Goal: Information Seeking & Learning: Learn about a topic

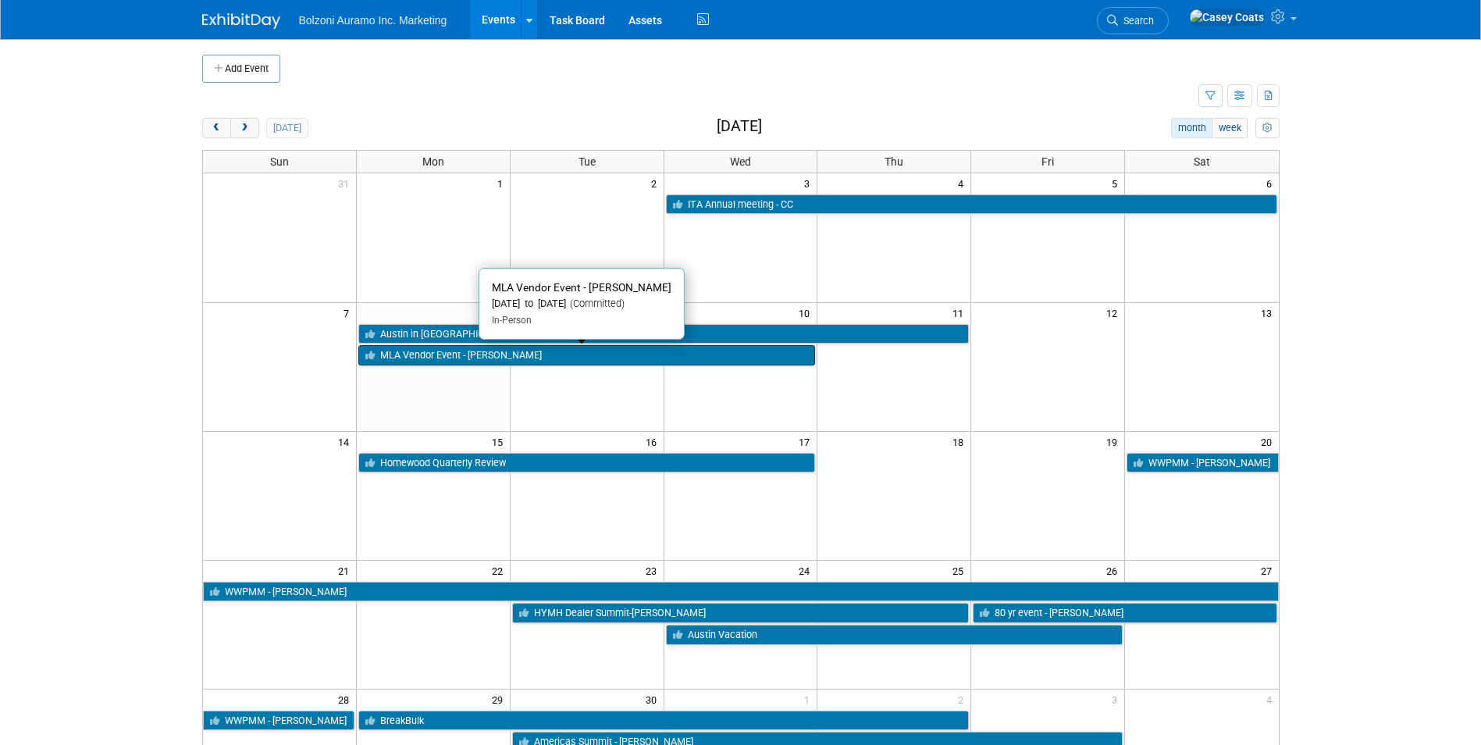
click at [425, 356] on link "MLA Vendor Event - [PERSON_NAME]" at bounding box center [586, 355] width 457 height 20
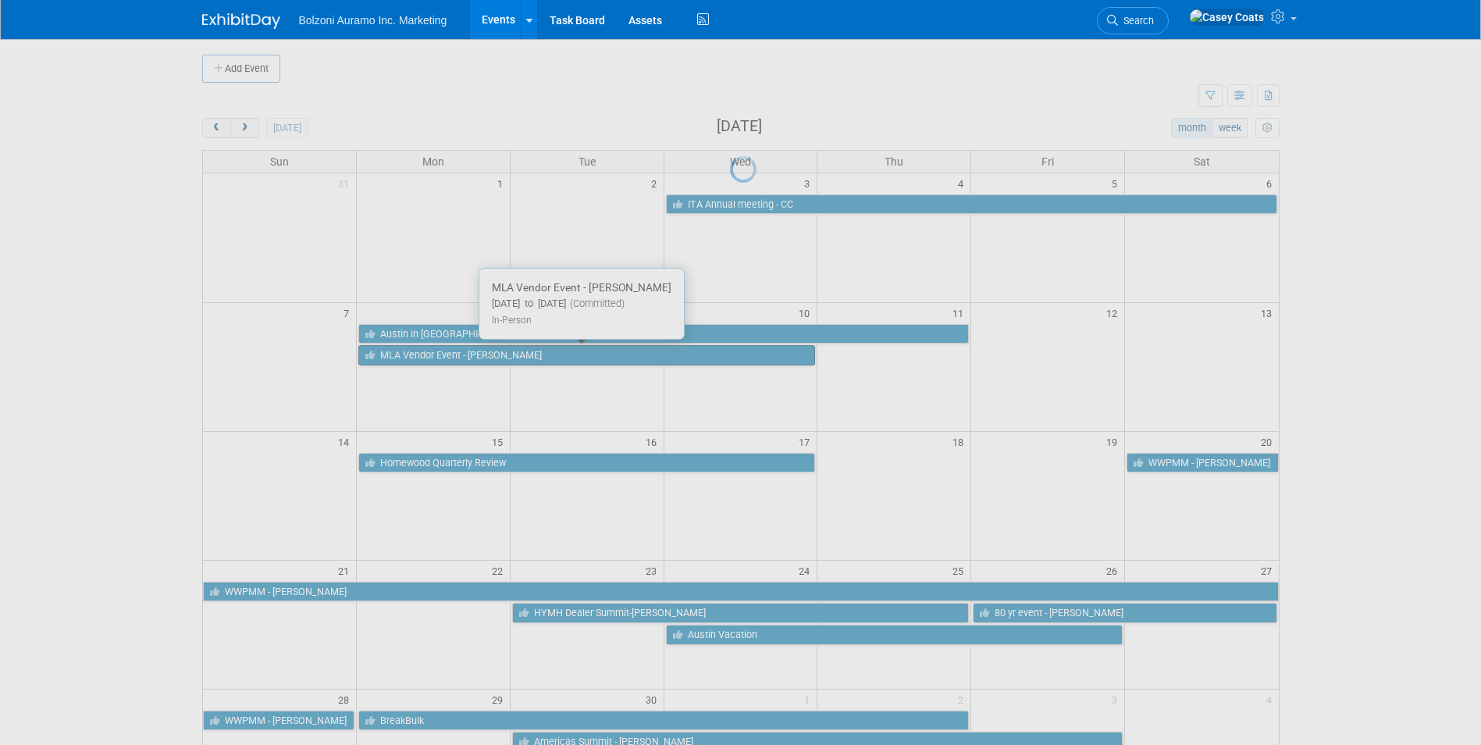
click at [730, 356] on div at bounding box center [741, 372] width 22 height 745
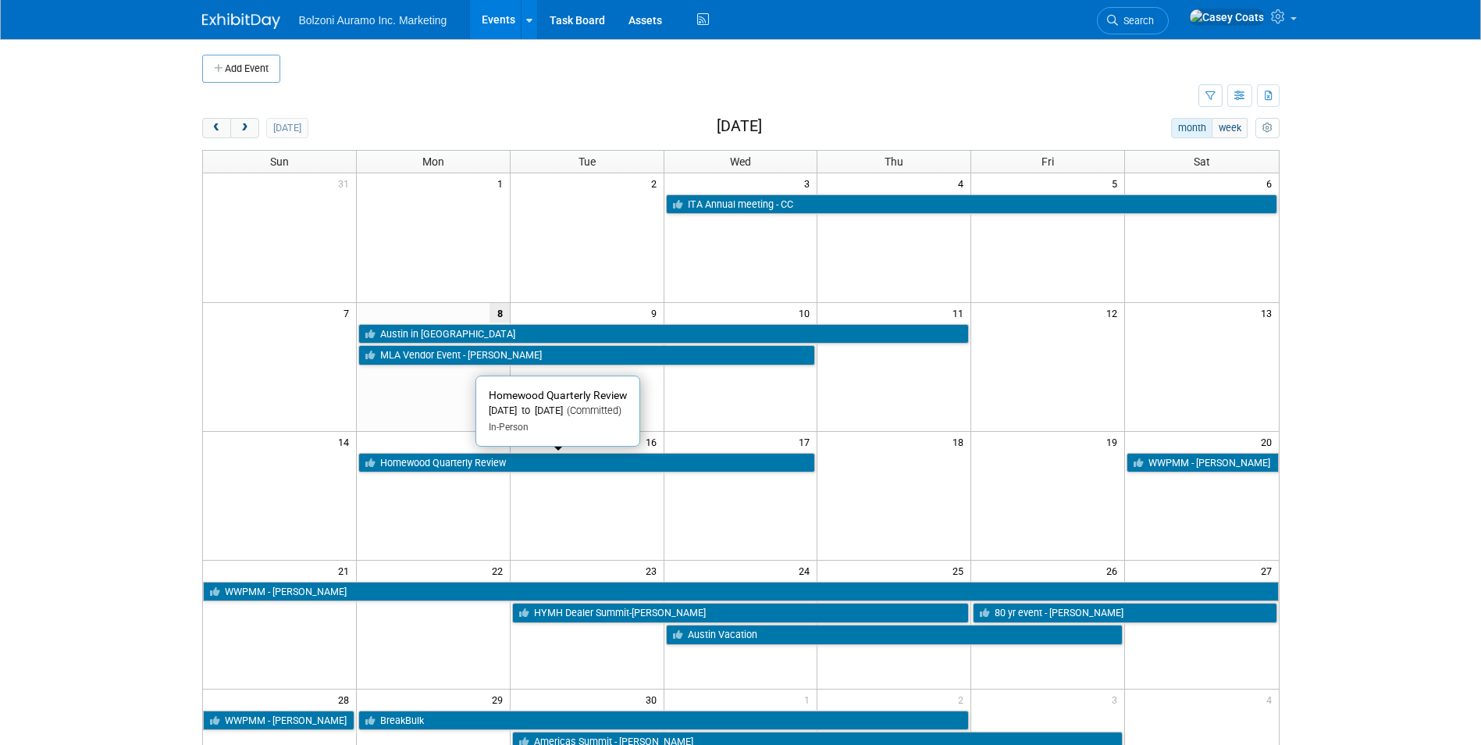
click at [456, 461] on link "Homewood Quarterly Review" at bounding box center [586, 463] width 457 height 20
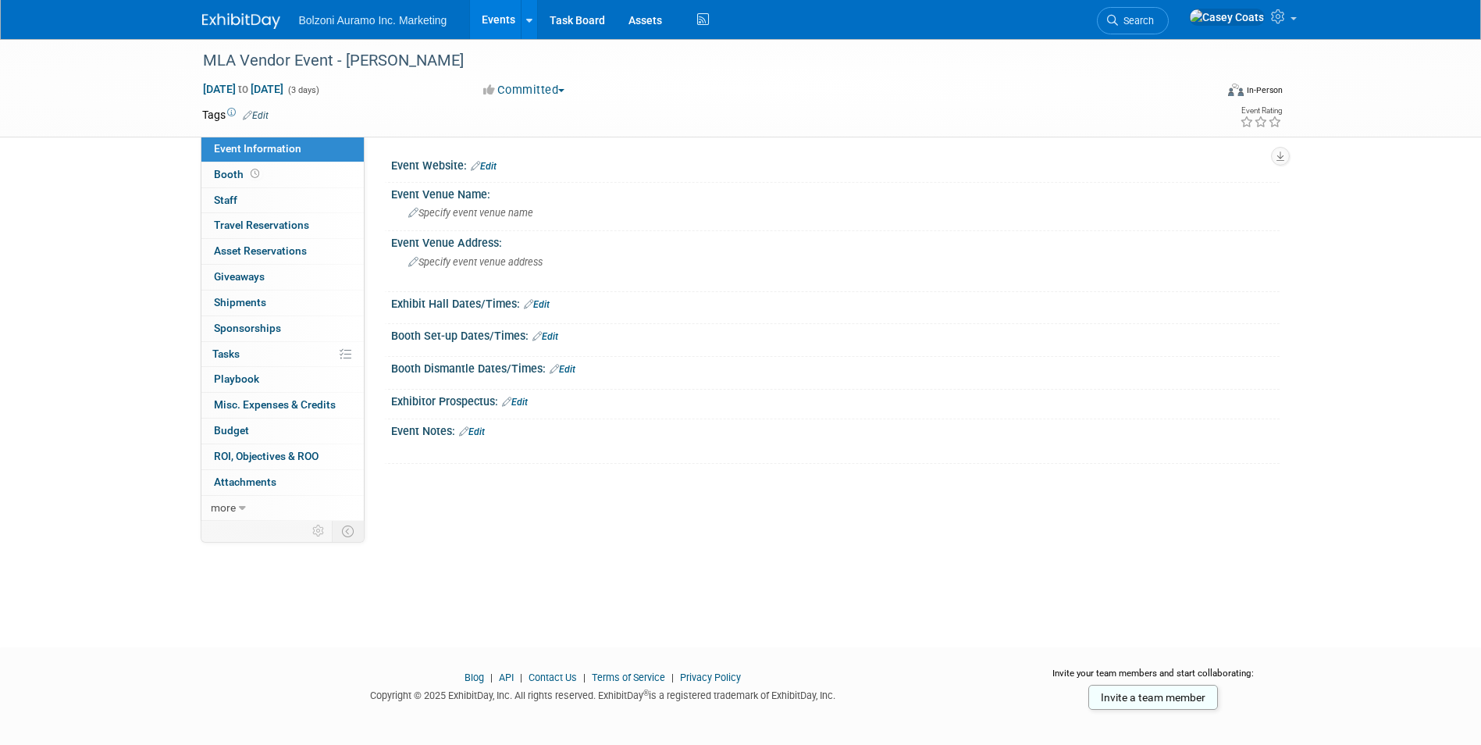
click at [707, 98] on div "Sep 8, 2025 to Sep 10, 2025 (3 days) Sep 8, 2025 to Sep 10, 2025 Committed Comm…" at bounding box center [742, 92] width 1104 height 23
click at [498, 18] on link "Events" at bounding box center [498, 19] width 57 height 39
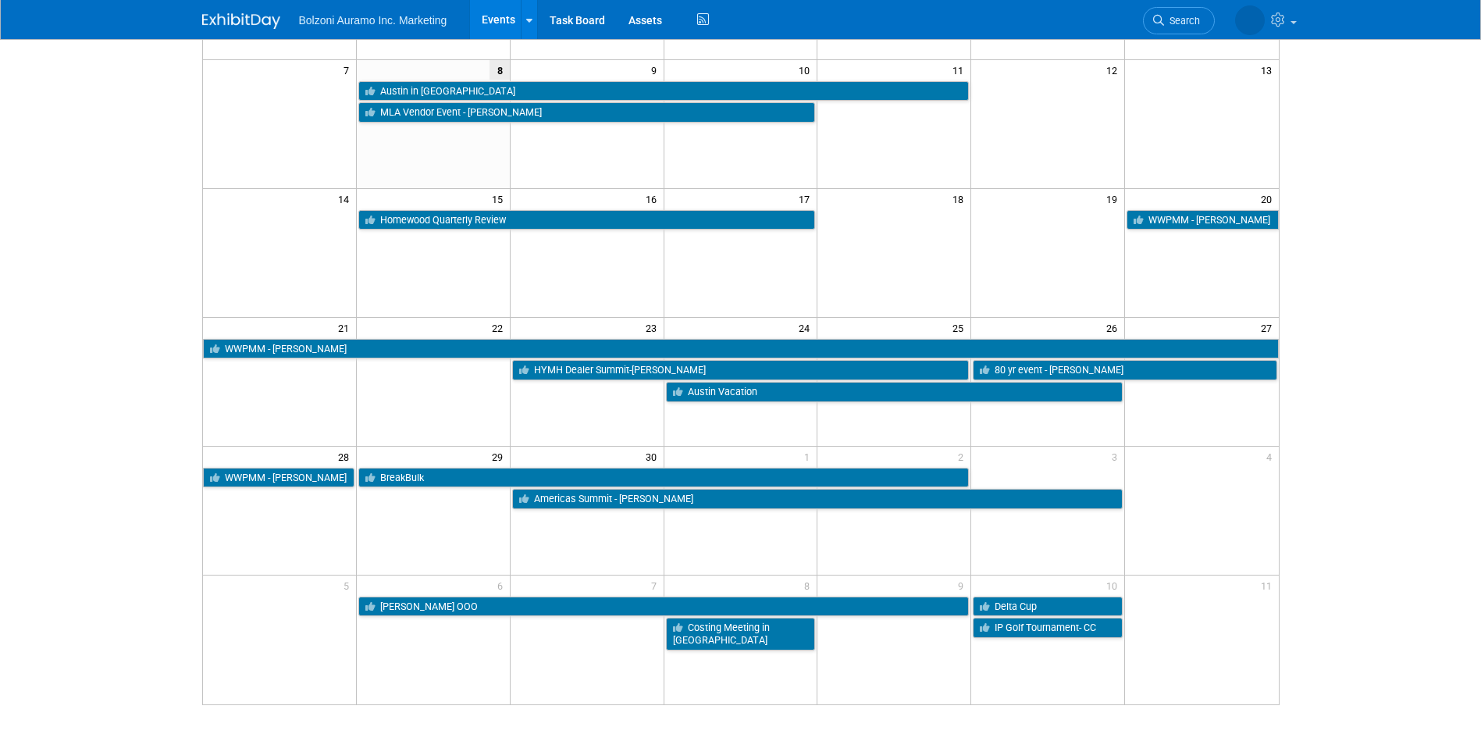
scroll to position [312, 0]
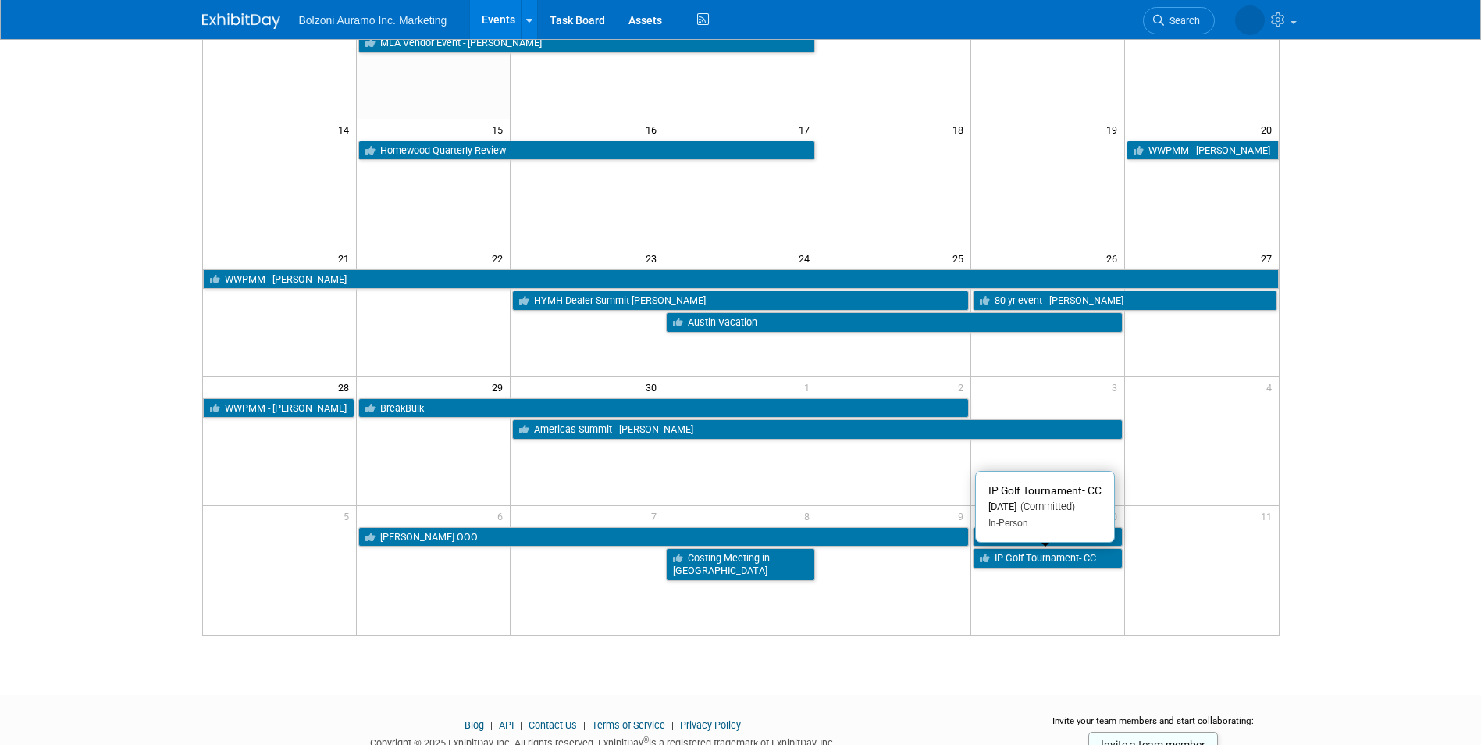
click at [1062, 563] on link "IP Golf Tournament- CC" at bounding box center [1047, 558] width 150 height 20
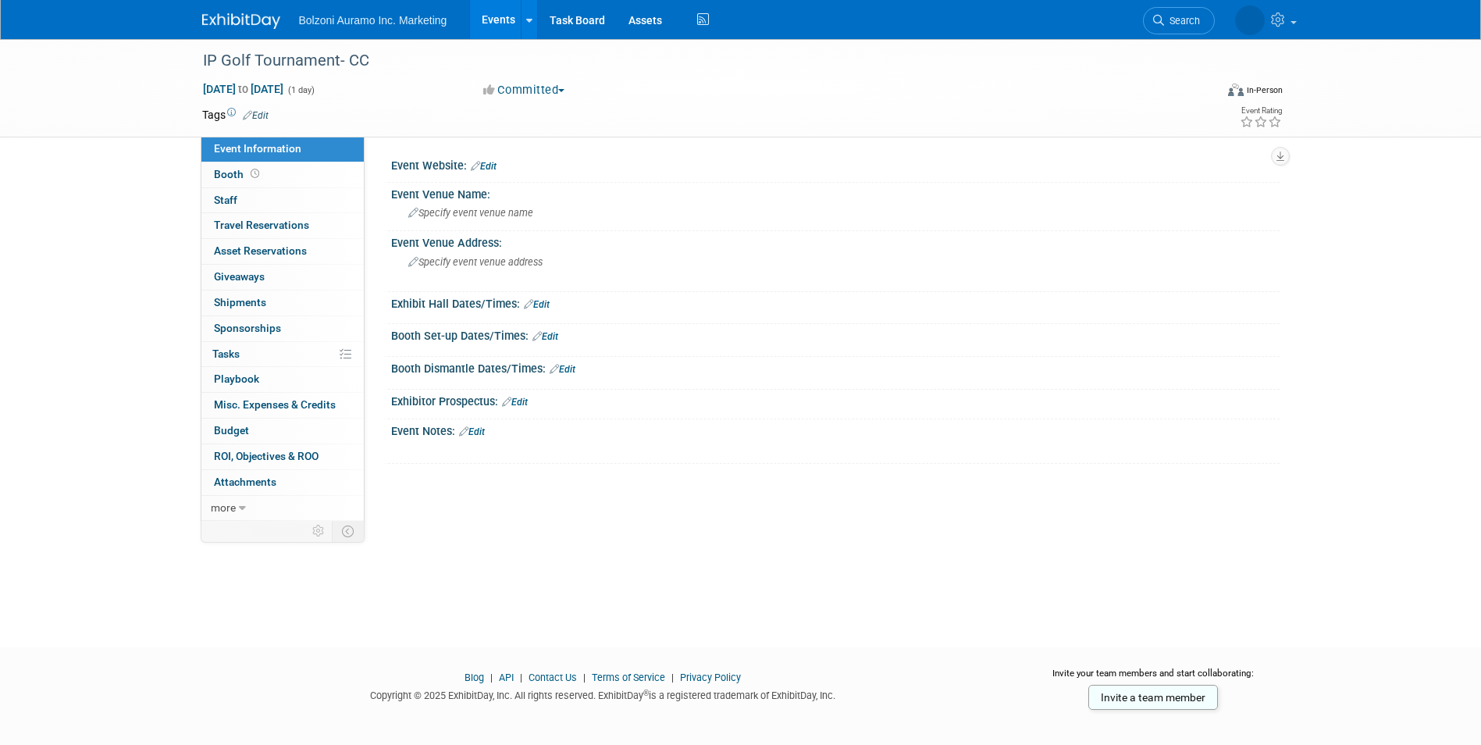
click at [360, 14] on span "Bolzoni Auramo Inc. Marketing" at bounding box center [373, 20] width 148 height 12
click at [485, 27] on link "Events" at bounding box center [498, 19] width 57 height 39
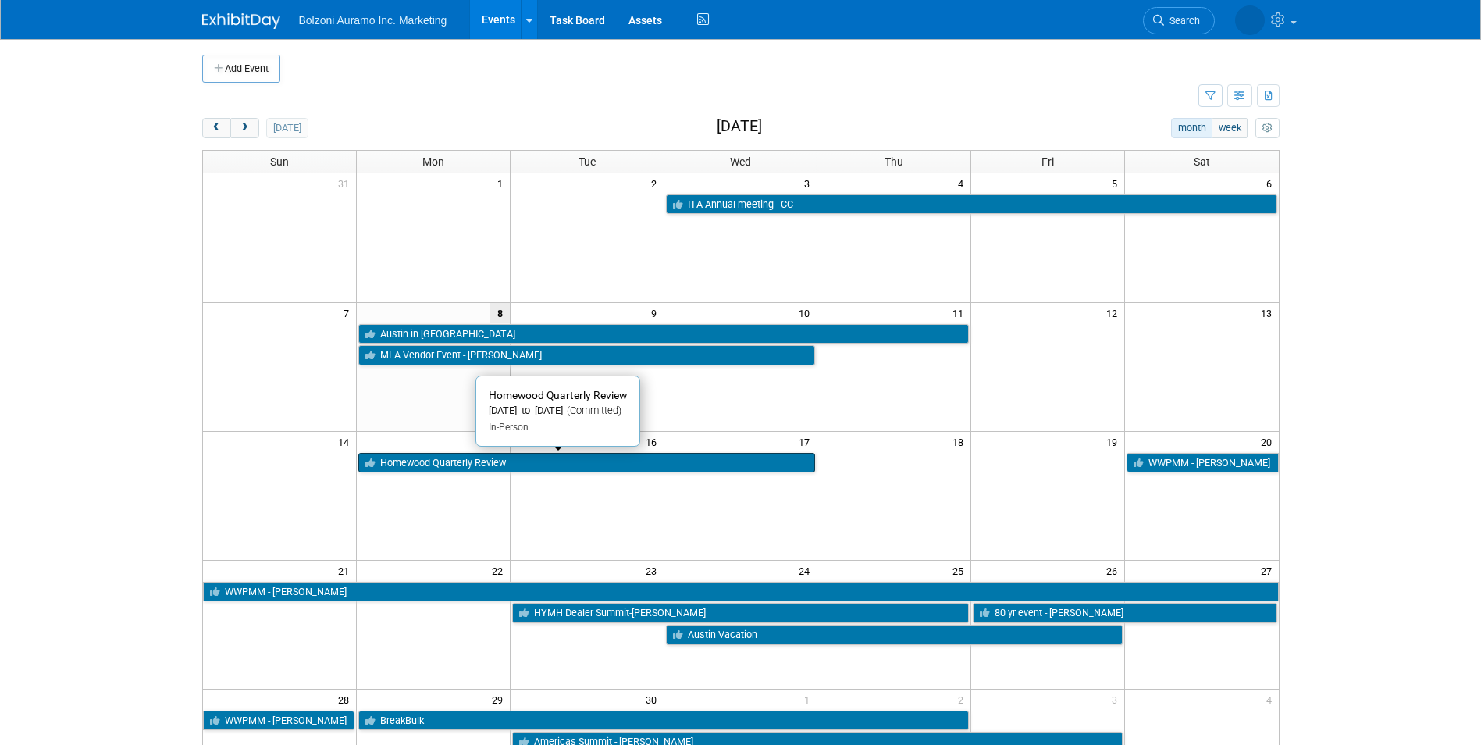
click at [522, 464] on link "Homewood Quarterly Review" at bounding box center [586, 463] width 457 height 20
